Goal: Transaction & Acquisition: Purchase product/service

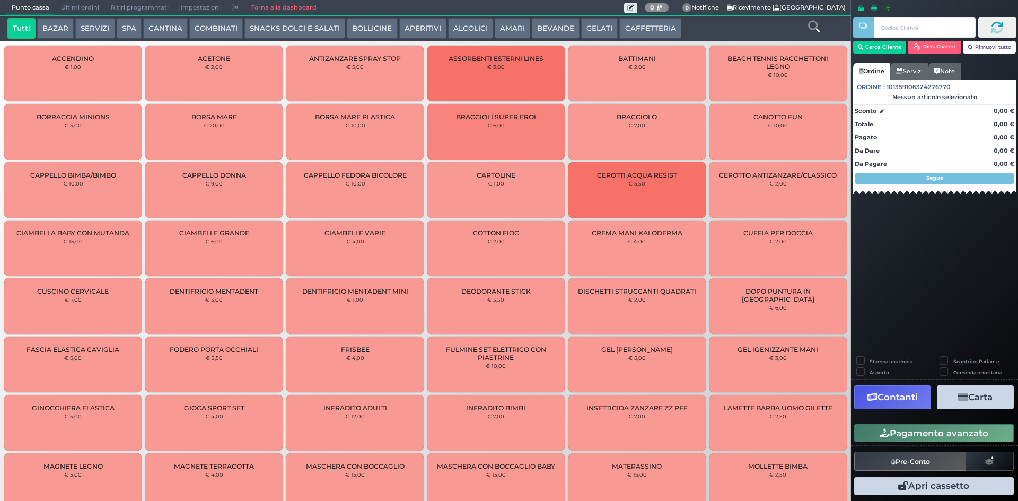
scroll to position [1590, 0]
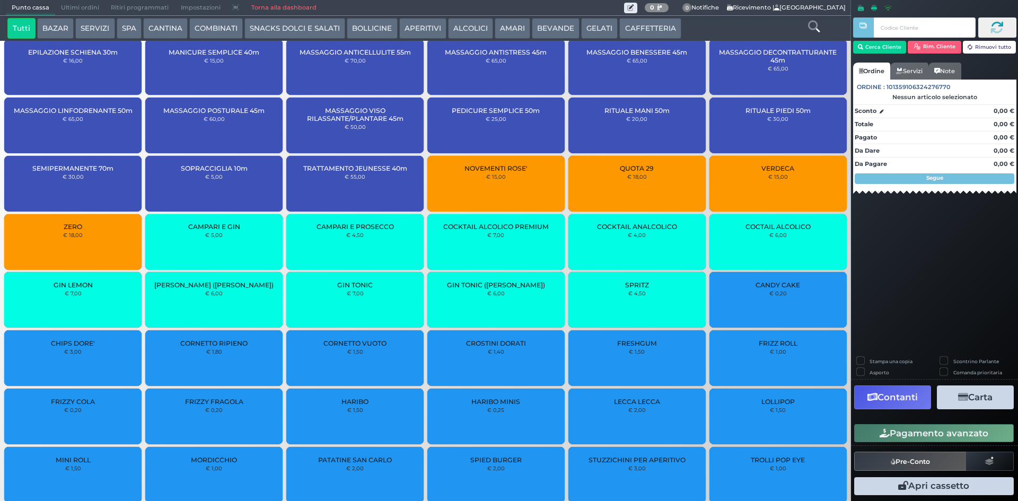
click at [78, 3] on span "Ultimi ordini" at bounding box center [80, 8] width 50 height 15
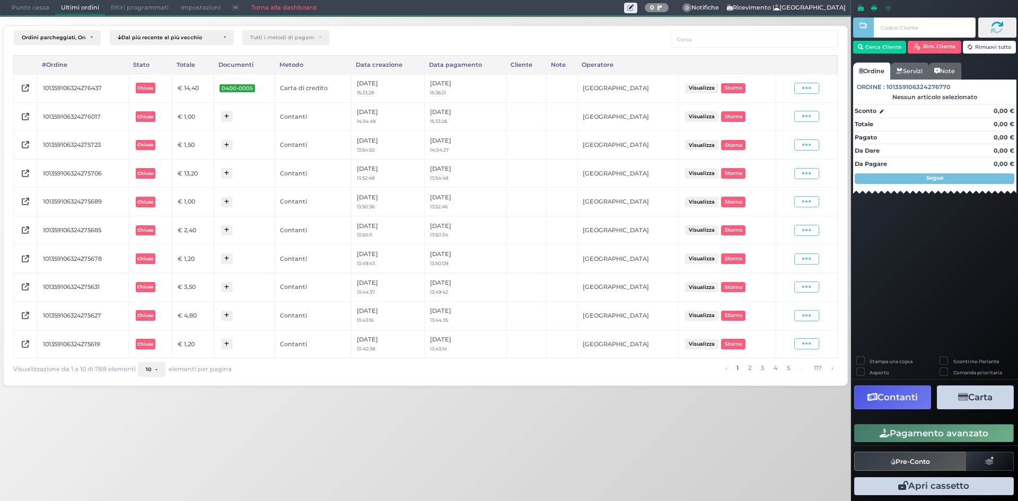
click at [17, 6] on span "Punto cassa" at bounding box center [30, 8] width 49 height 15
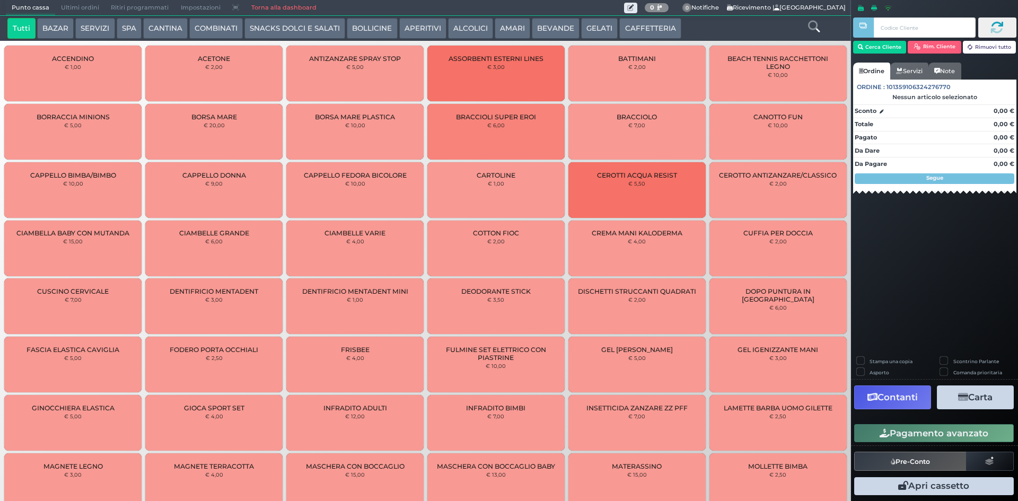
click at [662, 30] on button "CAFFETTERIA" at bounding box center [649, 28] width 61 height 21
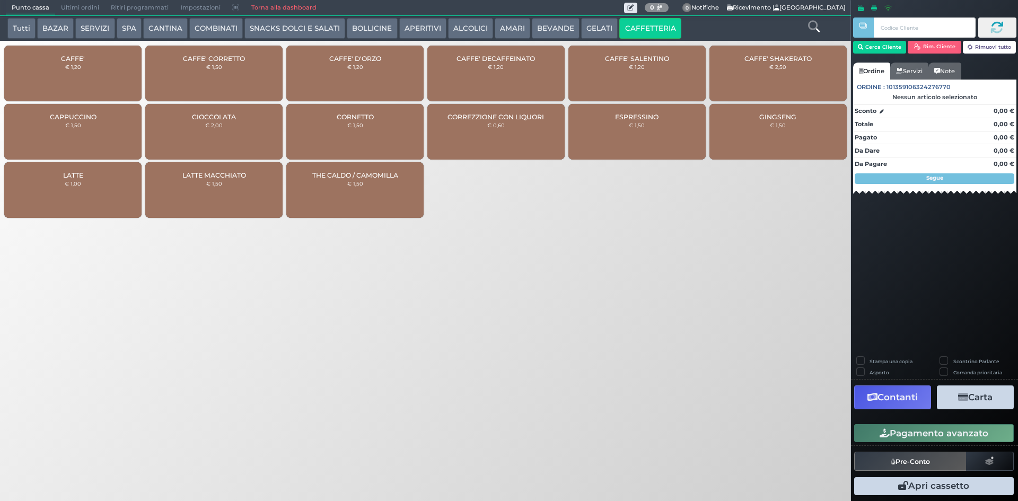
click at [102, 61] on div "CAFFE' € 1,20" at bounding box center [72, 74] width 137 height 56
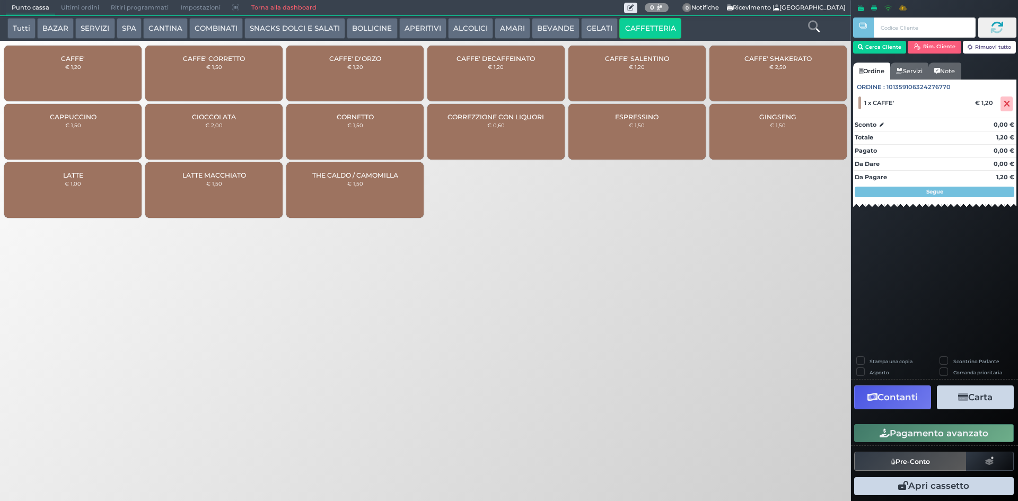
drag, startPoint x: 558, startPoint y: 31, endPoint x: 549, endPoint y: 32, distance: 8.5
click at [554, 32] on button "BEVANDE" at bounding box center [556, 28] width 48 height 21
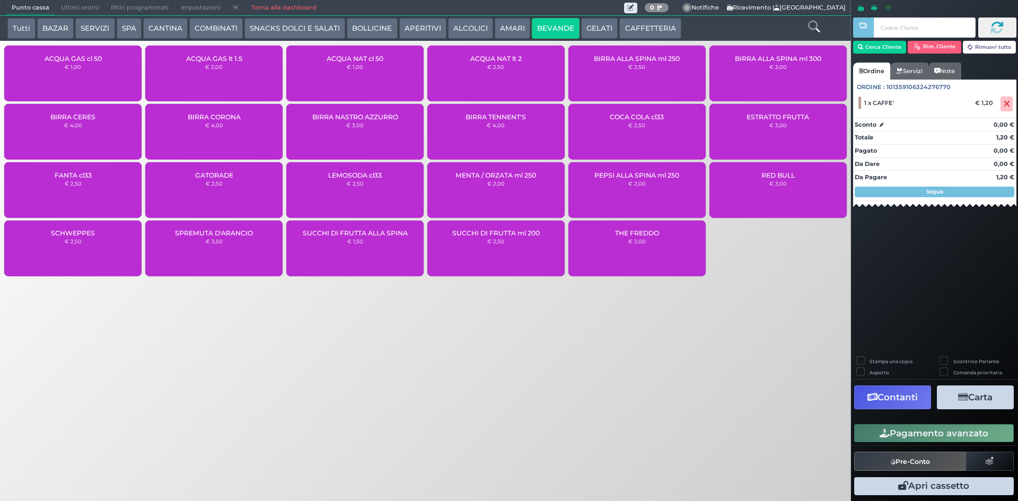
click at [364, 72] on div "ACQUA NAT cl 50 € 1,00" at bounding box center [354, 74] width 137 height 56
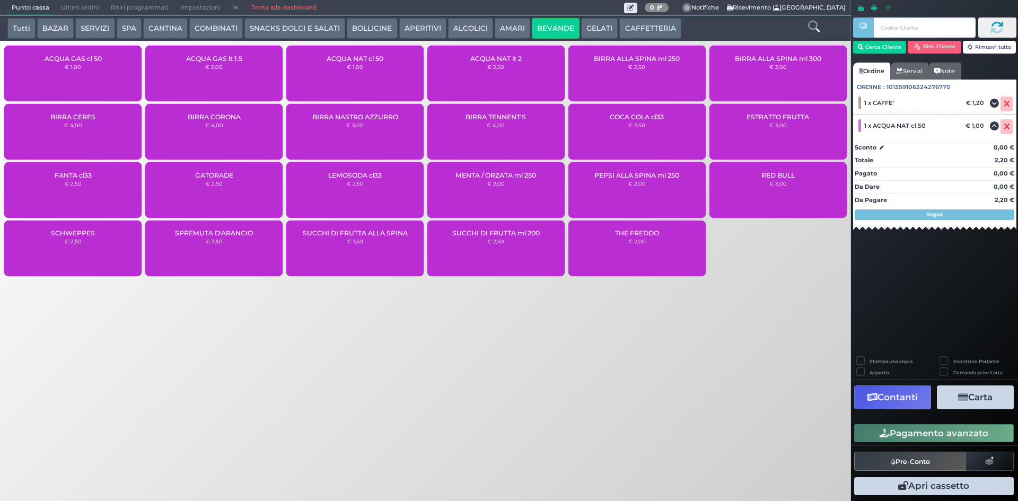
click at [945, 440] on button "Pagamento avanzato" at bounding box center [934, 433] width 160 height 18
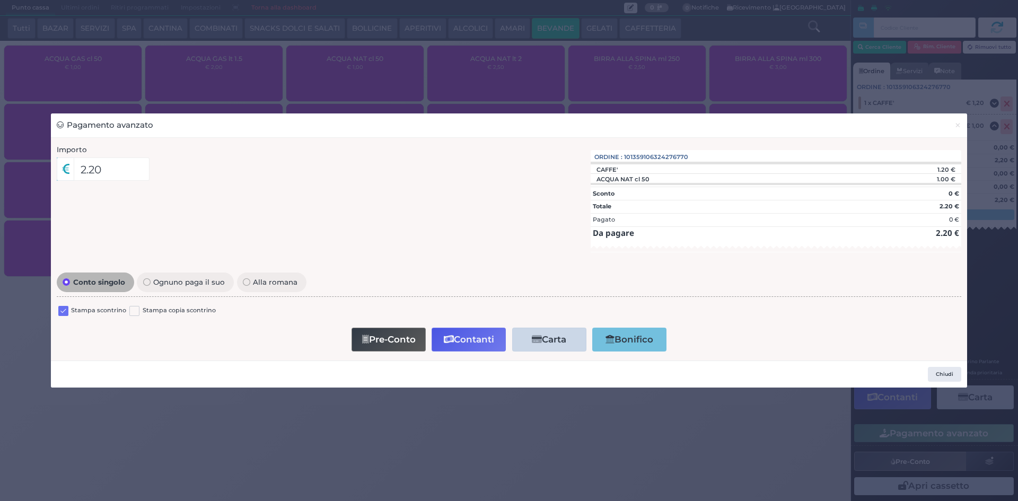
click at [66, 310] on label at bounding box center [63, 311] width 10 height 10
click at [0, 0] on input "checkbox" at bounding box center [0, 0] width 0 height 0
click at [464, 331] on button "Contanti" at bounding box center [468, 340] width 74 height 24
